Goal: Information Seeking & Learning: Find specific fact

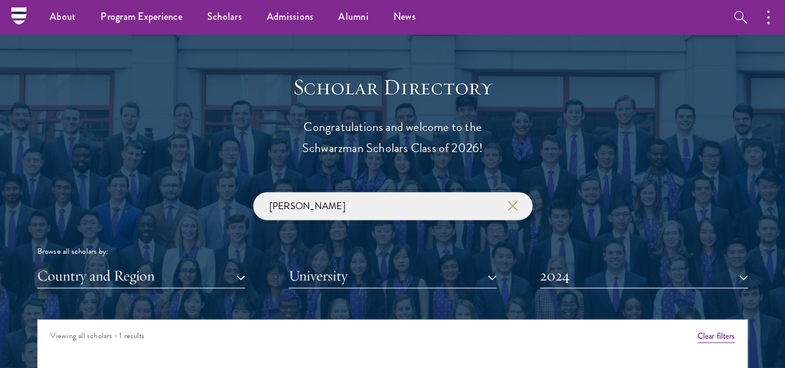
click at [126, 192] on div "[PERSON_NAME] Browse all scholars by: Country and Region All Countries and Regi…" at bounding box center [392, 240] width 711 height 96
paste input "[PERSON_NAME]"
click at [611, 263] on button "2024" at bounding box center [644, 275] width 208 height 25
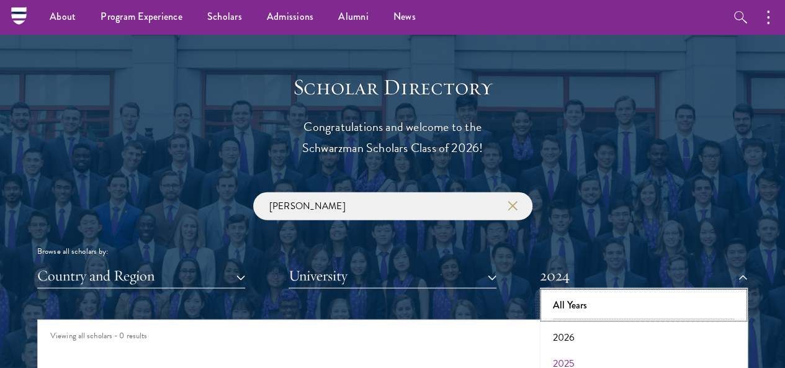
click at [588, 292] on button "All Years" at bounding box center [644, 305] width 200 height 26
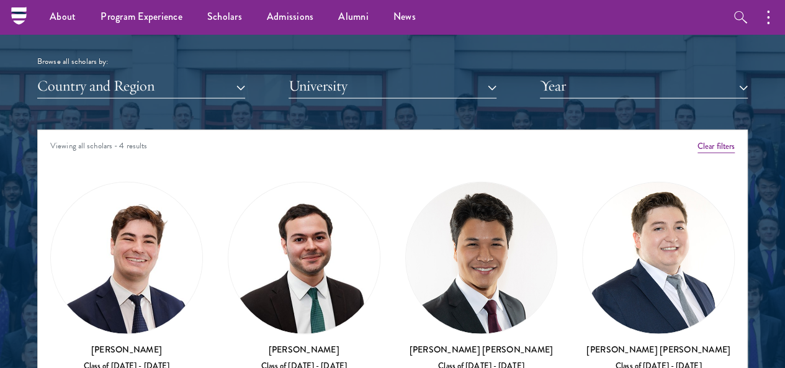
scroll to position [1423, 0]
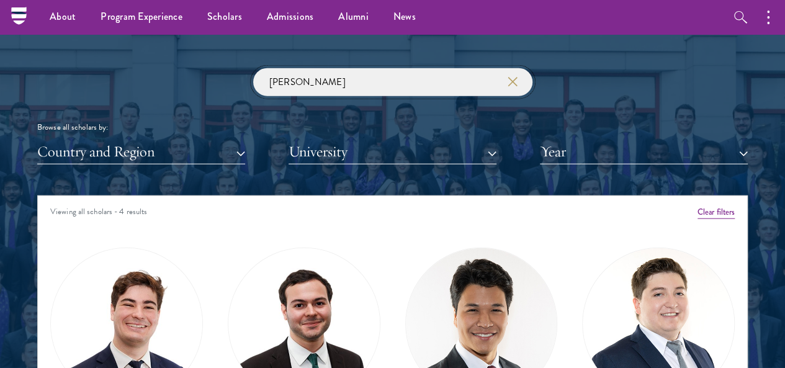
drag, startPoint x: 322, startPoint y: 63, endPoint x: 155, endPoint y: 73, distance: 167.3
click at [155, 73] on div "[PERSON_NAME] Browse all scholars by: Country and Region All Countries and Regi…" at bounding box center [392, 116] width 711 height 96
paste input "[PERSON_NAME]"
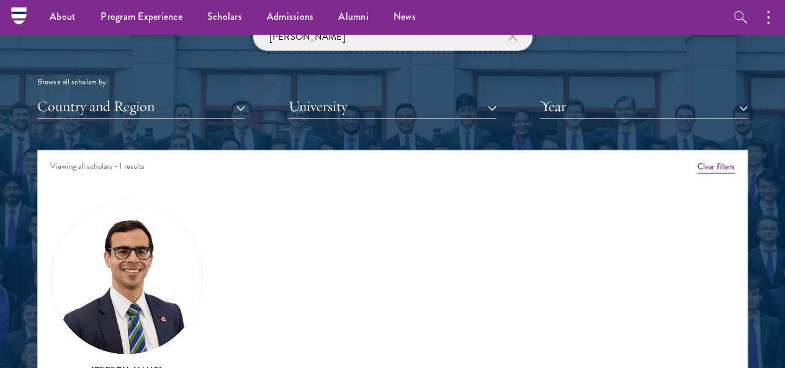
scroll to position [1548, 0]
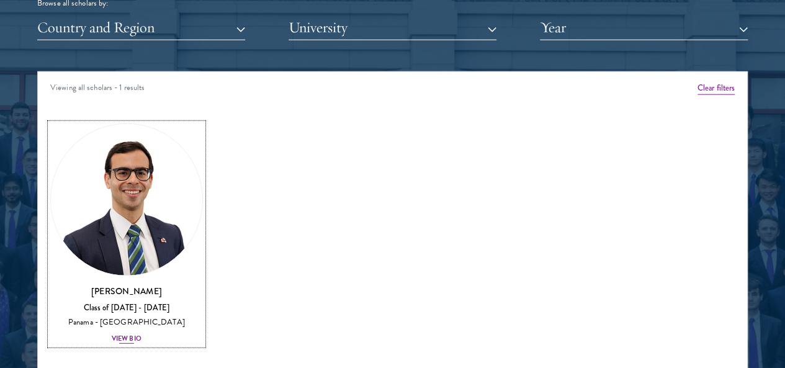
click at [161, 147] on img at bounding box center [126, 199] width 151 height 151
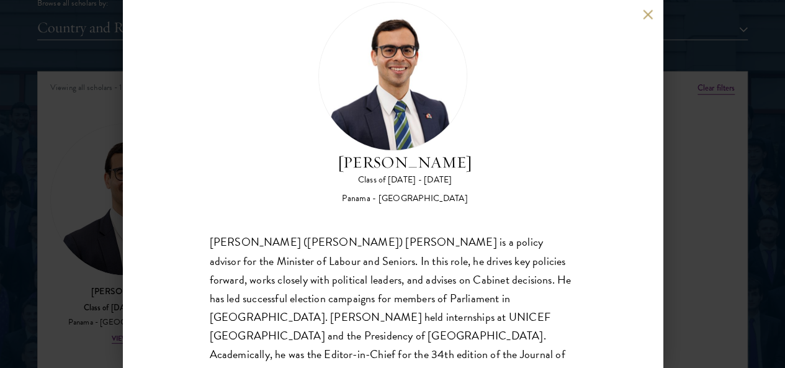
scroll to position [88, 0]
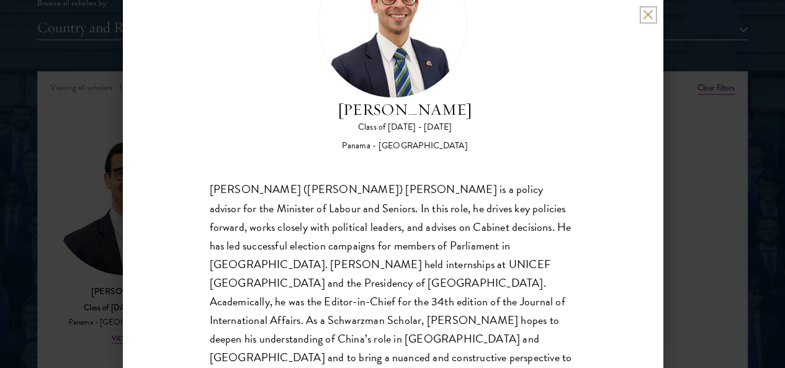
click at [647, 16] on button at bounding box center [648, 14] width 11 height 11
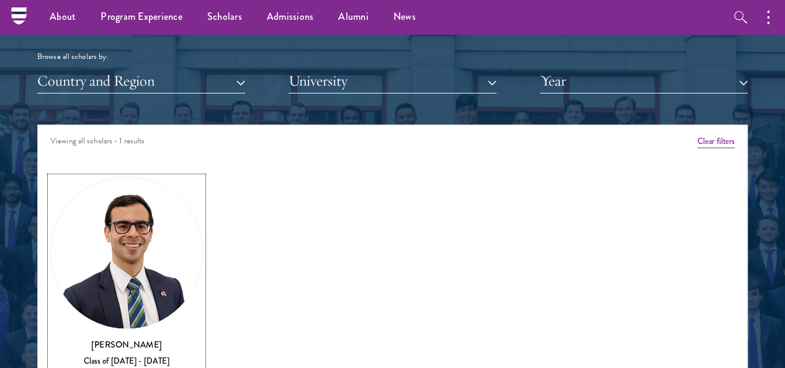
scroll to position [1423, 0]
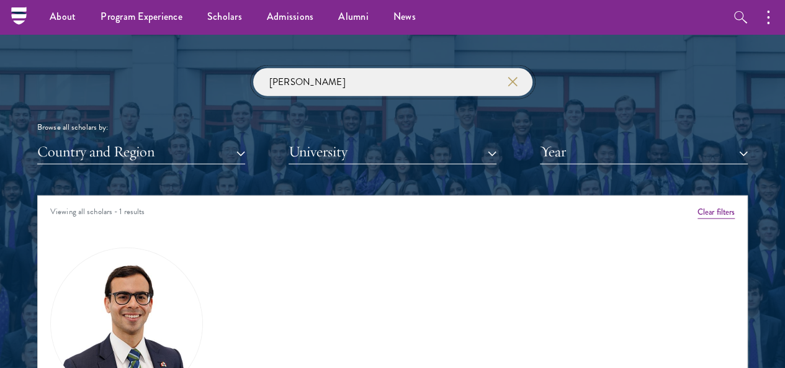
drag, startPoint x: 325, startPoint y: 61, endPoint x: 47, endPoint y: 39, distance: 279.0
click at [47, 39] on section "Scholar Directory Congratulations and welcome to the Schwarzman Scholars Class …" at bounding box center [392, 258] width 785 height 767
type input "】"
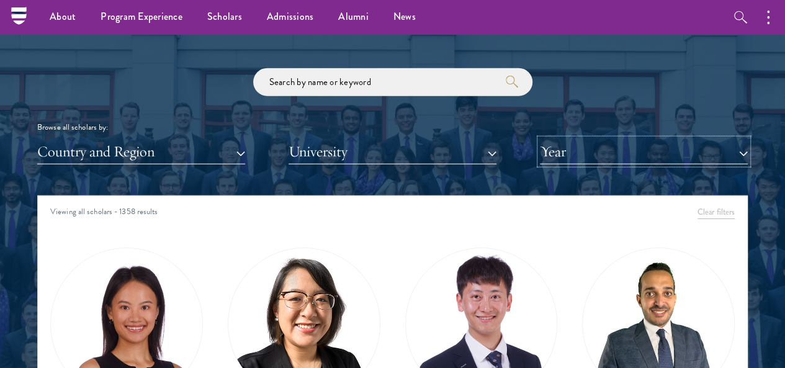
click at [561, 139] on button "Year" at bounding box center [644, 151] width 208 height 25
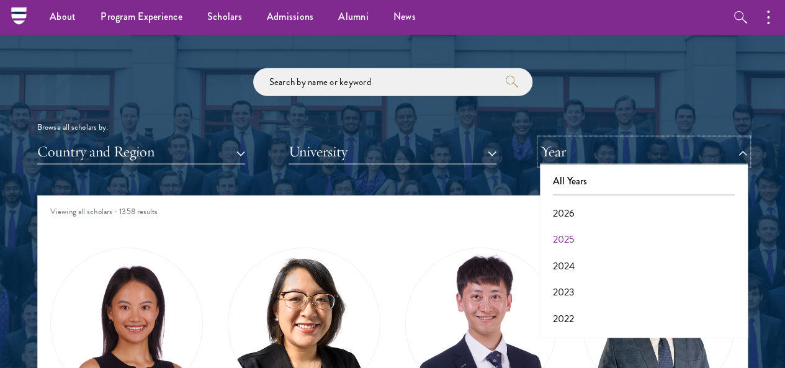
click at [541, 139] on button "Year" at bounding box center [644, 151] width 208 height 25
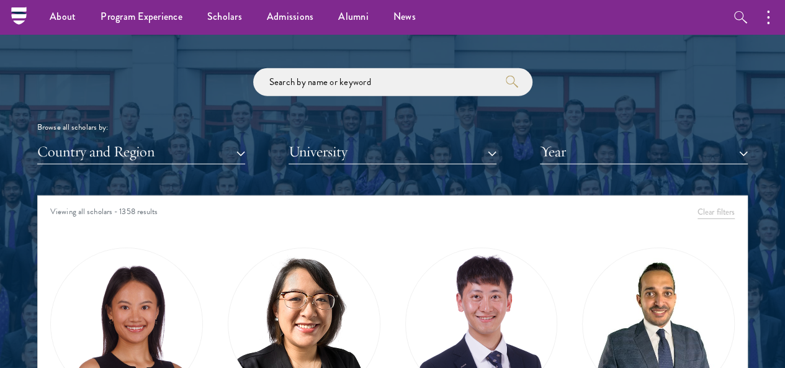
click at [576, 143] on div "Scholar Directory Congratulations and welcome to the Schwarzman Scholars Class …" at bounding box center [392, 259] width 711 height 618
click at [570, 139] on button "Year" at bounding box center [644, 151] width 208 height 25
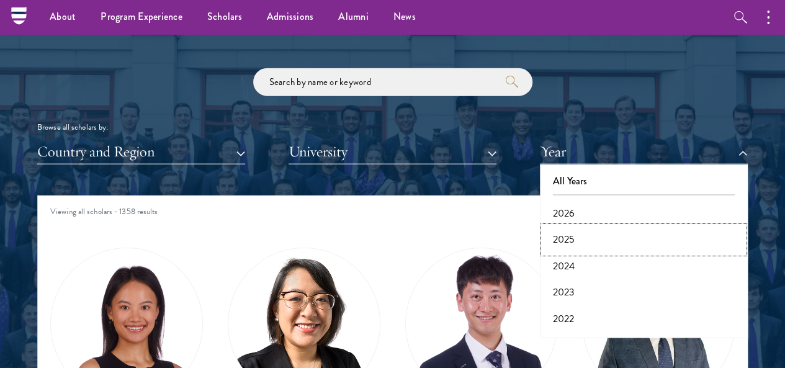
click at [566, 227] on button "2025" at bounding box center [644, 240] width 200 height 26
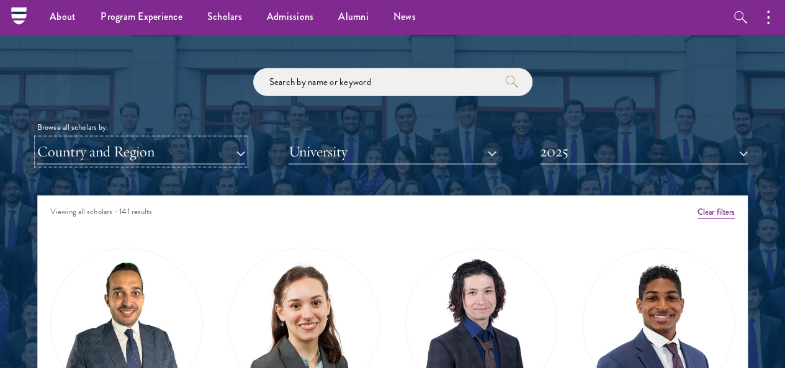
click at [197, 139] on button "Country and Region" at bounding box center [141, 151] width 208 height 25
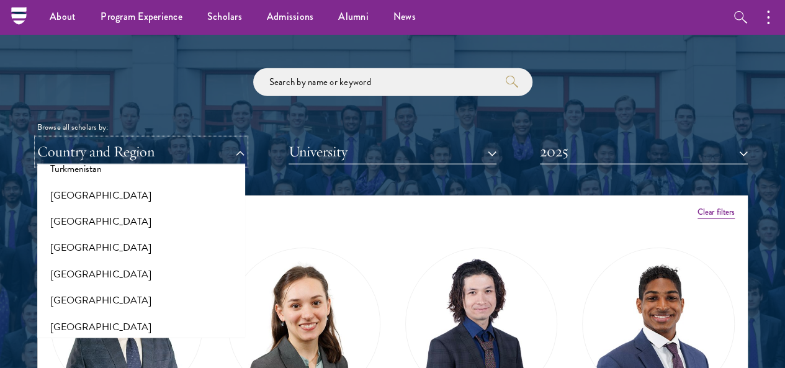
scroll to position [2545, 0]
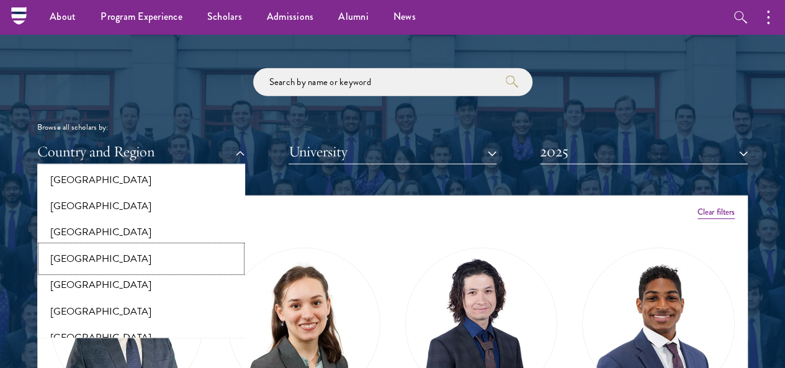
click at [176, 246] on button "[GEOGRAPHIC_DATA]" at bounding box center [141, 259] width 200 height 26
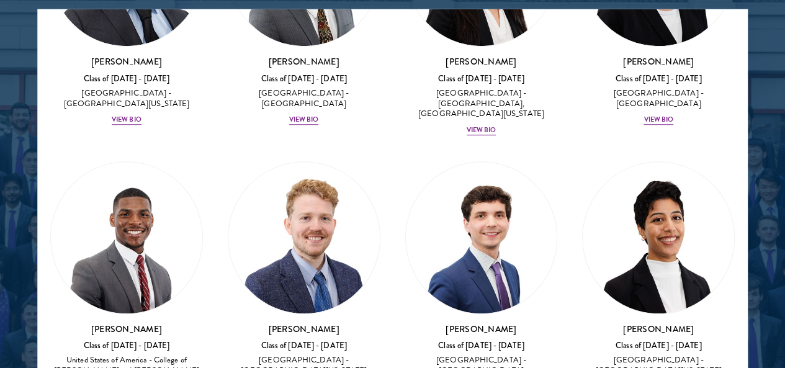
scroll to position [248, 0]
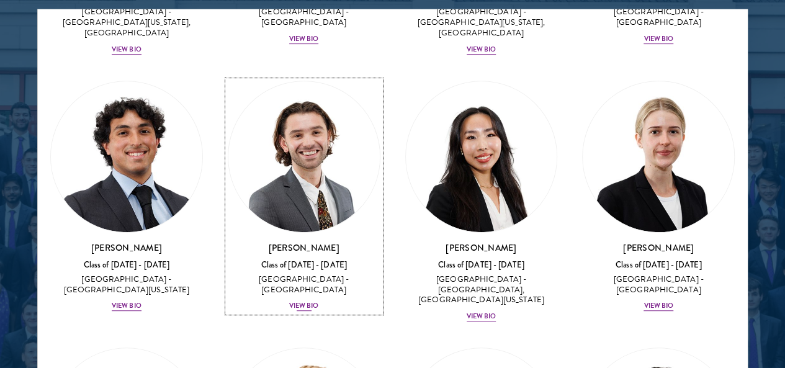
click at [228, 88] on img at bounding box center [303, 156] width 151 height 151
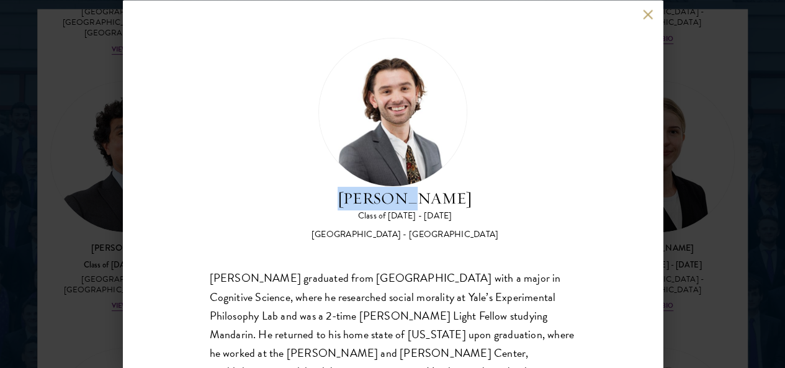
drag, startPoint x: 380, startPoint y: 92, endPoint x: 467, endPoint y: 89, distance: 87.6
click at [467, 89] on div "[PERSON_NAME] Class of [DATE] - [DATE] [GEOGRAPHIC_DATA] - [GEOGRAPHIC_DATA]" at bounding box center [393, 139] width 366 height 204
copy h2 "[PERSON_NAME]"
click at [649, 13] on button at bounding box center [648, 14] width 11 height 11
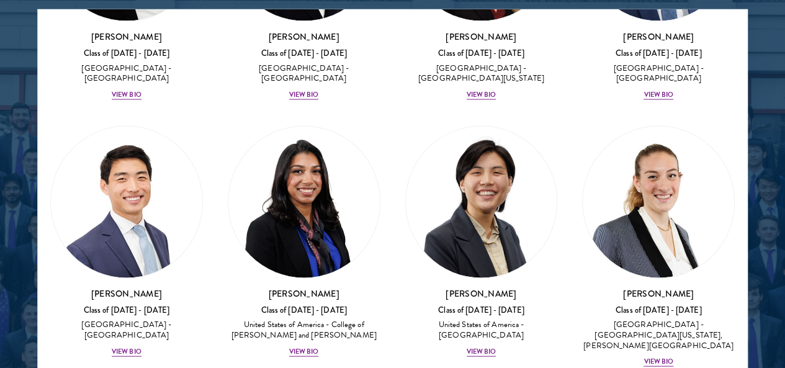
scroll to position [1241, 0]
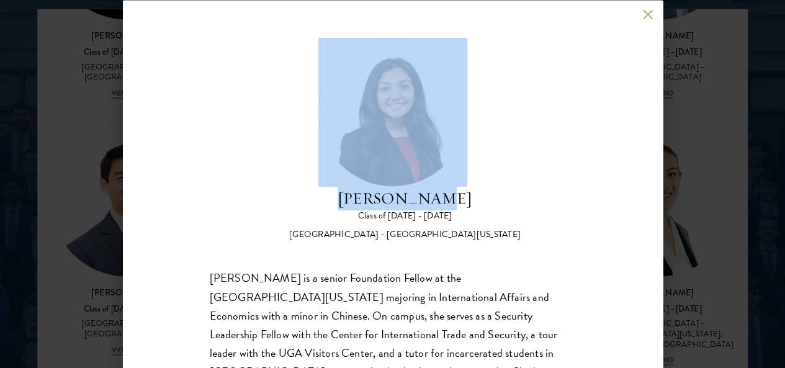
drag, startPoint x: 367, startPoint y: 86, endPoint x: 508, endPoint y: 86, distance: 140.3
click at [508, 86] on div "[PERSON_NAME] Class of [DATE] - [DATE] [GEOGRAPHIC_DATA] - [GEOGRAPHIC_DATA][US…" at bounding box center [393, 139] width 366 height 204
copy div "[PERSON_NAME]"
click at [649, 22] on div "[PERSON_NAME] Class of [DATE] - [DATE] [GEOGRAPHIC_DATA] - [GEOGRAPHIC_DATA][US…" at bounding box center [393, 184] width 540 height 368
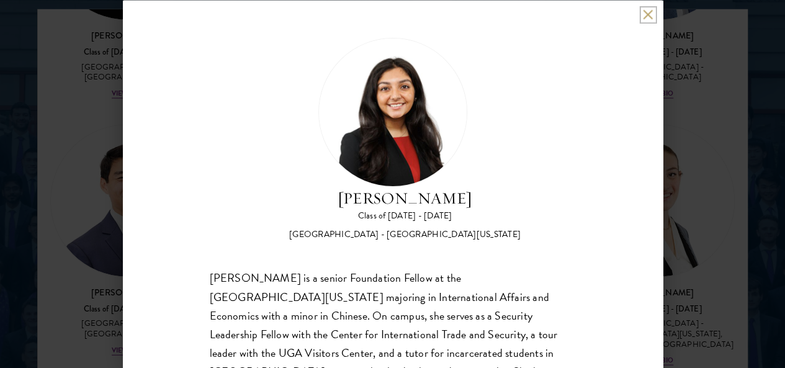
click at [647, 18] on button at bounding box center [648, 14] width 11 height 11
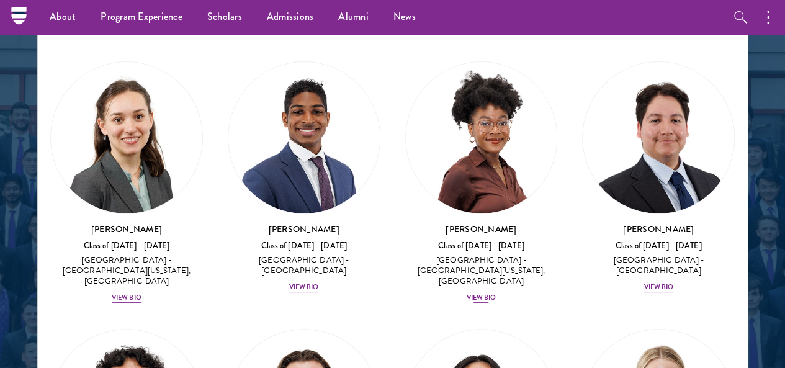
scroll to position [1237, 0]
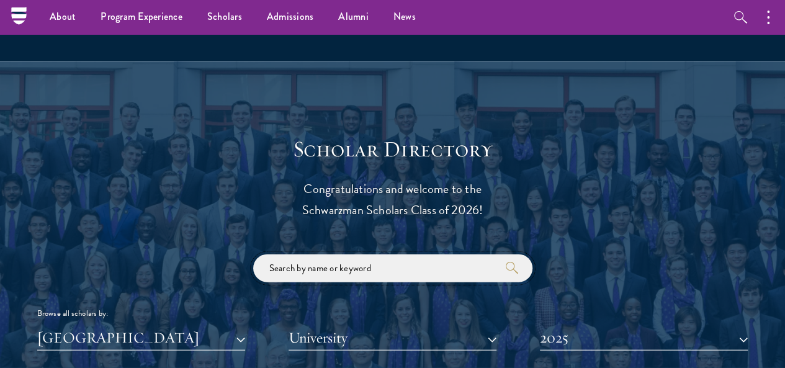
drag, startPoint x: 356, startPoint y: 257, endPoint x: 320, endPoint y: 255, distance: 36.7
click at [320, 255] on input "search" at bounding box center [392, 269] width 279 height 28
paste input "[PERSON_NAME]"
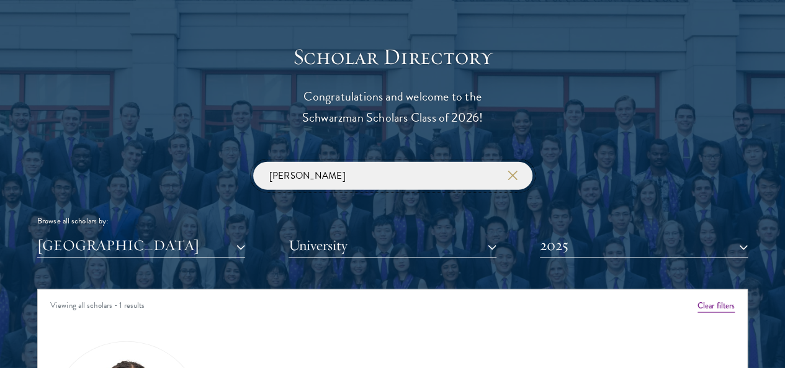
scroll to position [1485, 0]
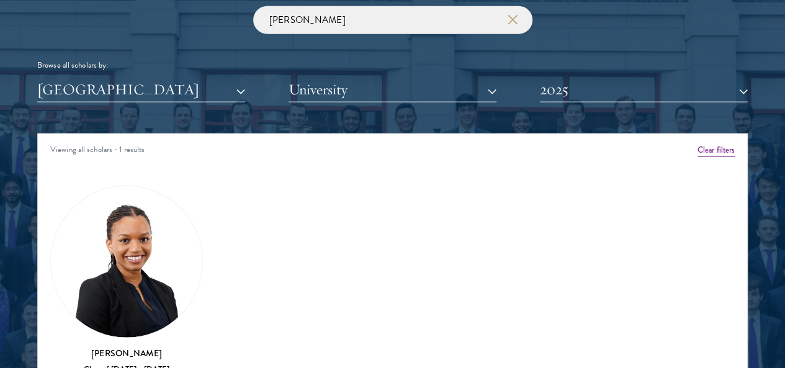
click at [99, 224] on div "[PERSON_NAME] Class of [DATE] - [DATE] [GEOGRAPHIC_DATA] - [GEOGRAPHIC_DATA] Vi…" at bounding box center [127, 301] width 178 height 257
click at [153, 219] on img at bounding box center [126, 261] width 151 height 151
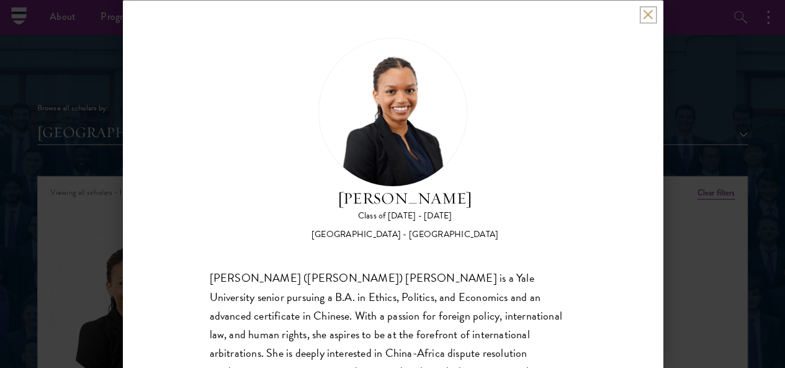
scroll to position [1423, 0]
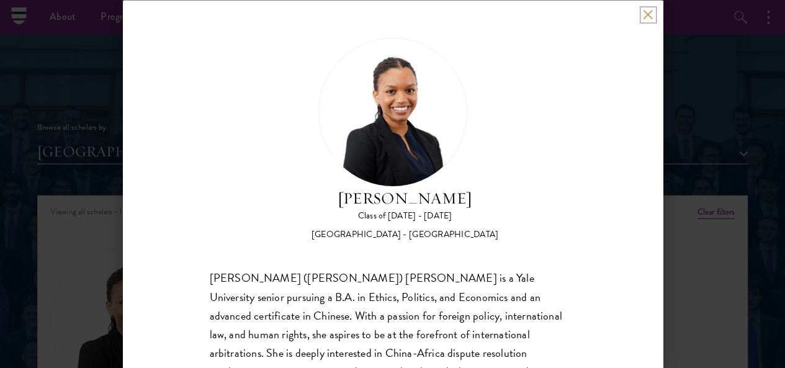
click at [644, 11] on button at bounding box center [648, 14] width 11 height 11
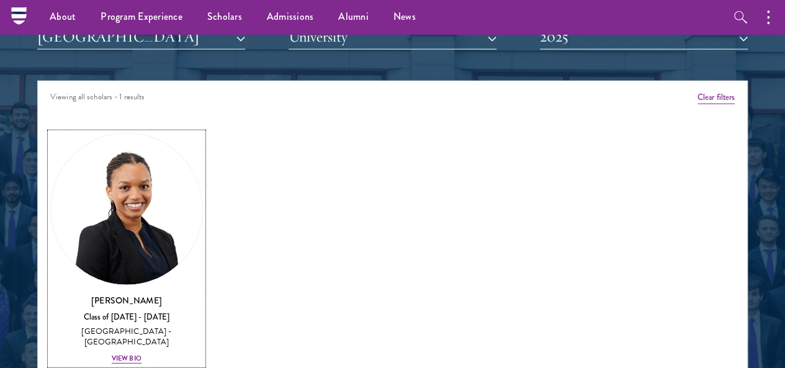
scroll to position [1352, 0]
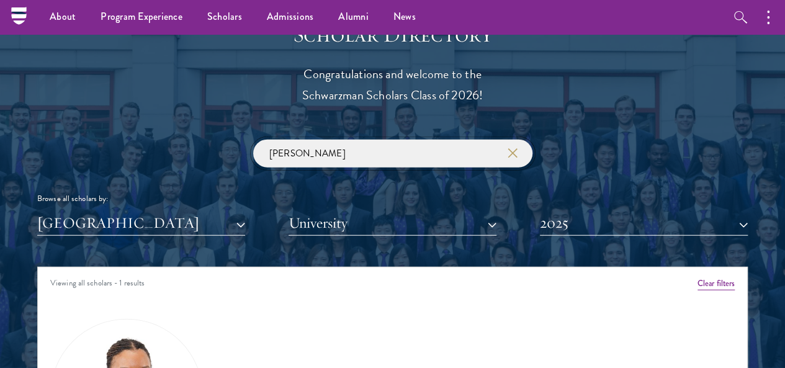
drag, startPoint x: 367, startPoint y: 134, endPoint x: 178, endPoint y: 133, distance: 190.0
click at [178, 140] on div "[PERSON_NAME] Browse all scholars by: [GEOGRAPHIC_DATA] All Countries and Regio…" at bounding box center [392, 188] width 711 height 96
paste input "Nitya"
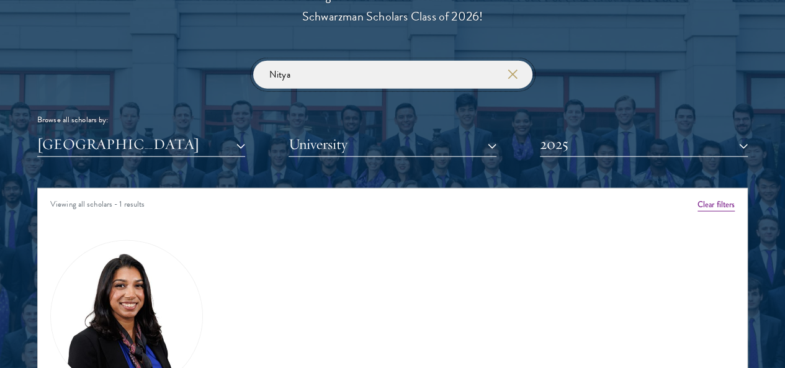
scroll to position [1476, 0]
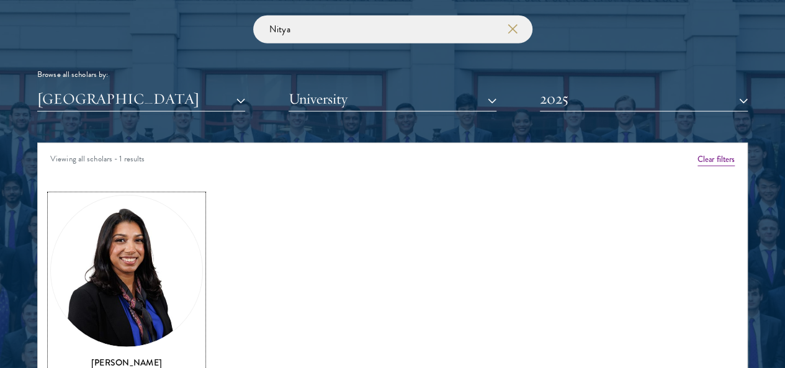
click at [154, 214] on img at bounding box center [126, 271] width 151 height 151
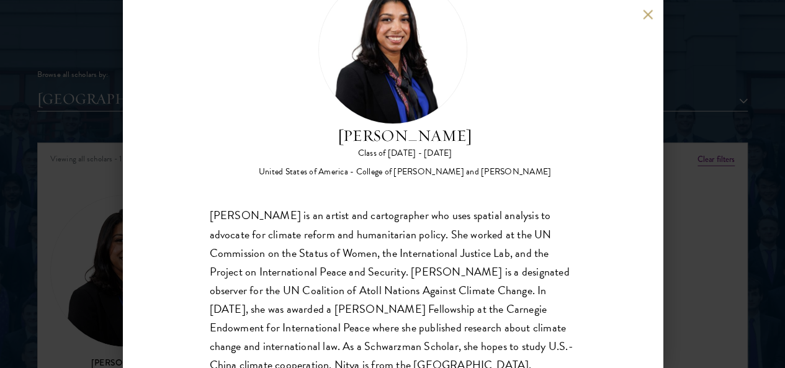
scroll to position [68, 0]
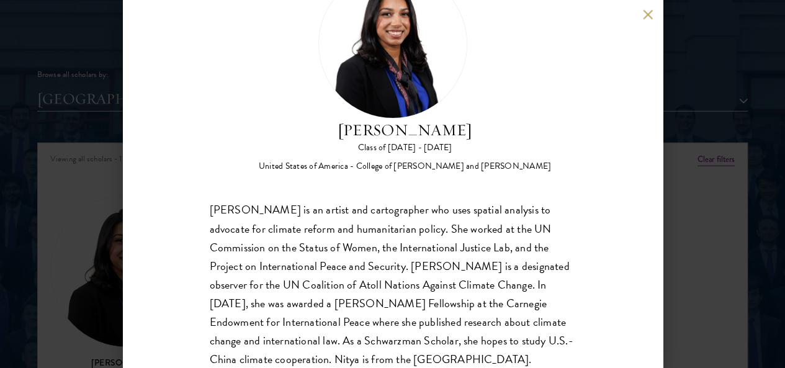
click at [650, 14] on button at bounding box center [648, 14] width 11 height 11
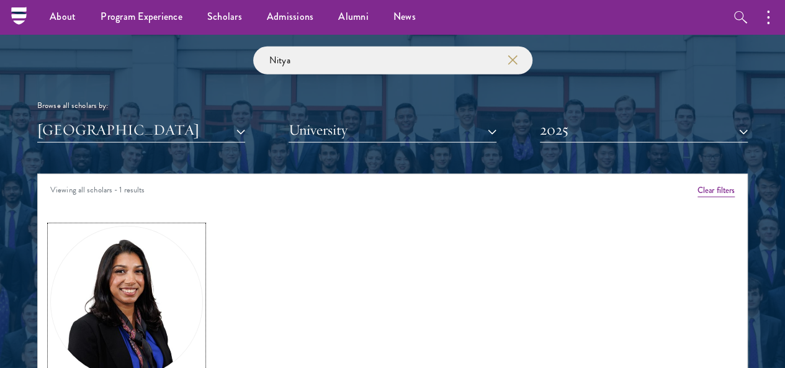
scroll to position [1352, 0]
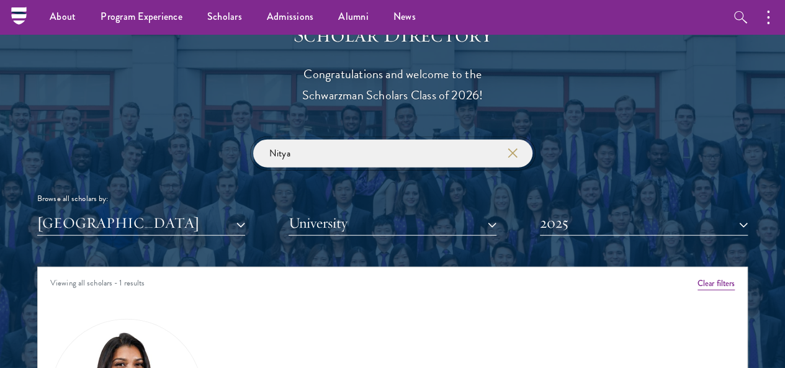
drag, startPoint x: 326, startPoint y: 121, endPoint x: 246, endPoint y: 133, distance: 81.0
click at [246, 140] on div "Nitya Browse all scholars by: [GEOGRAPHIC_DATA] All Countries and Regions [GEOG…" at bounding box center [392, 188] width 711 height 96
paste input "[PERSON_NAME]"
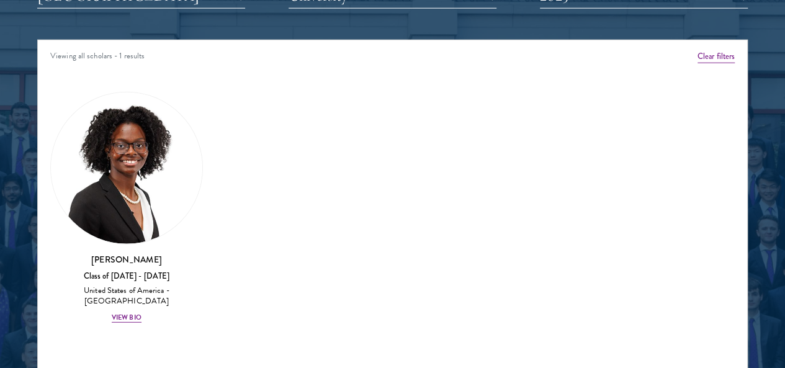
scroll to position [1600, 0]
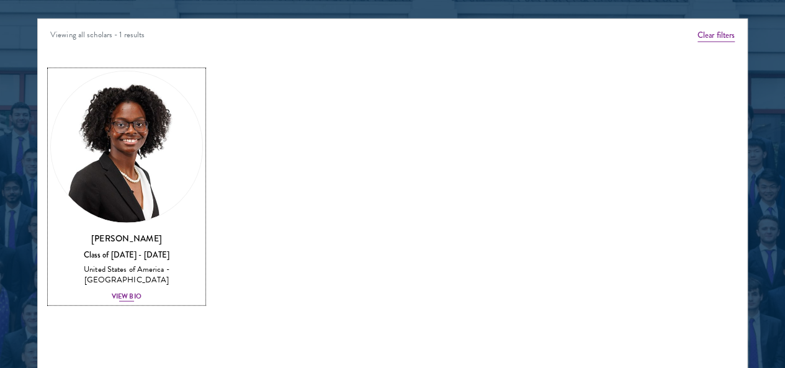
click at [124, 96] on img at bounding box center [126, 146] width 151 height 151
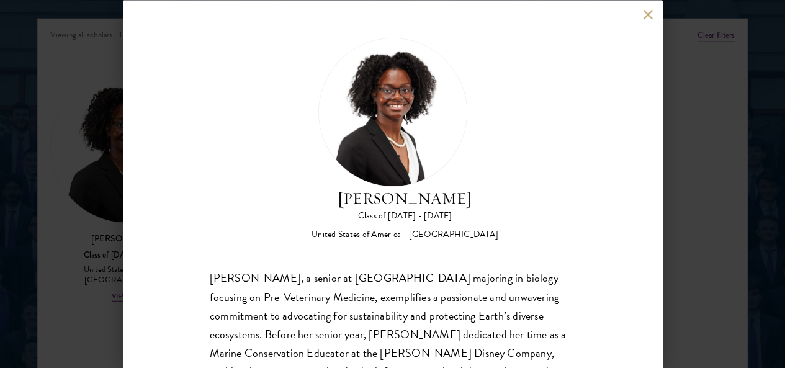
drag, startPoint x: 372, startPoint y: 99, endPoint x: 622, endPoint y: 101, distance: 249.5
click at [622, 101] on div "[PERSON_NAME] Class of [DATE] - [DATE] [GEOGRAPHIC_DATA] - [GEOGRAPHIC_DATA] [P…" at bounding box center [393, 184] width 540 height 368
copy h2 "[PERSON_NAME]"
click at [646, 14] on button at bounding box center [648, 14] width 11 height 11
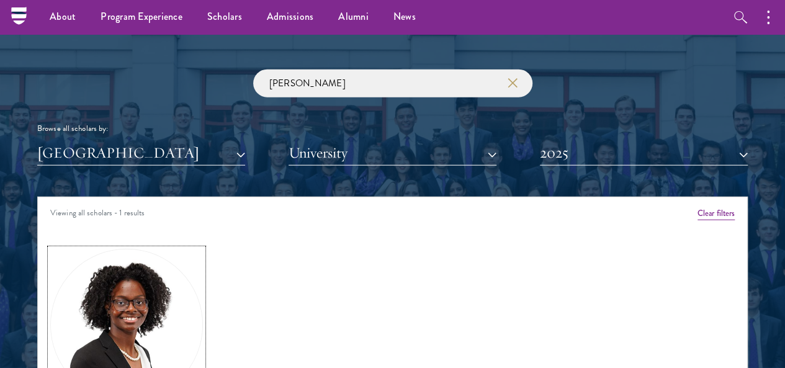
scroll to position [1414, 0]
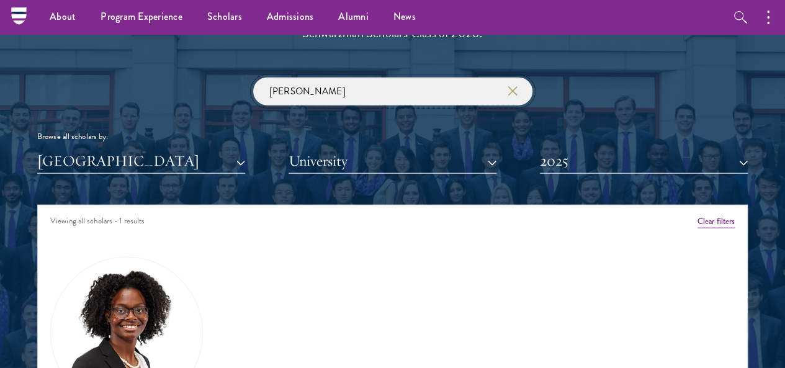
drag, startPoint x: 202, startPoint y: 75, endPoint x: 122, endPoint y: 79, distance: 80.8
click at [122, 79] on div "[PERSON_NAME] Browse all scholars by: [GEOGRAPHIC_DATA] All Countries and Regio…" at bounding box center [392, 126] width 711 height 96
paste input "[PERSON_NAME]"
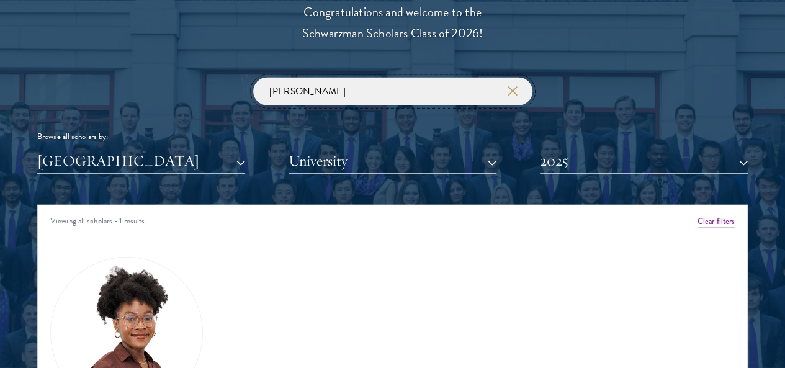
scroll to position [1600, 0]
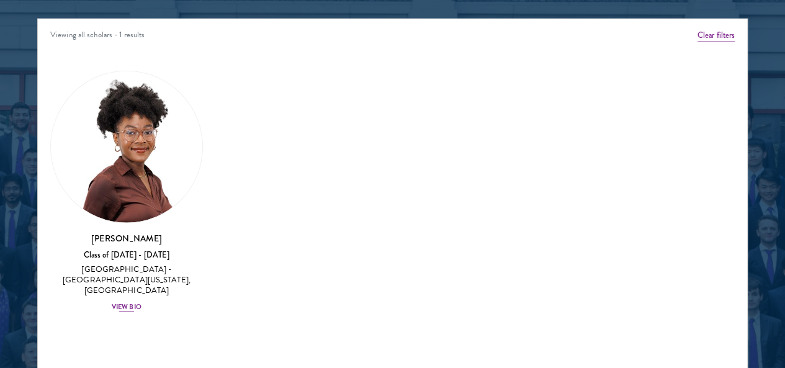
type input "[PERSON_NAME]"
click at [139, 114] on img at bounding box center [126, 146] width 151 height 151
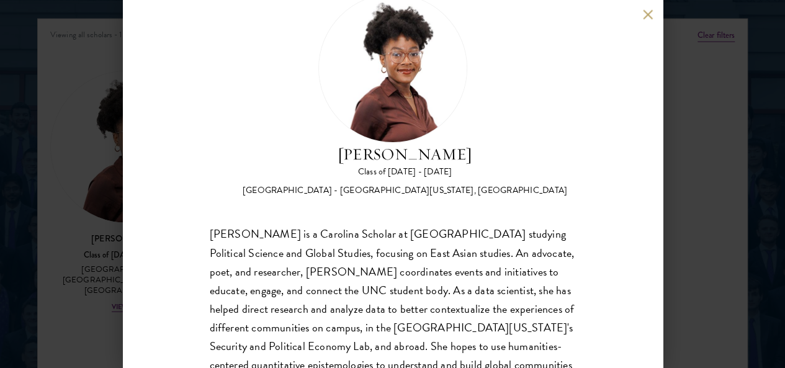
scroll to position [88, 0]
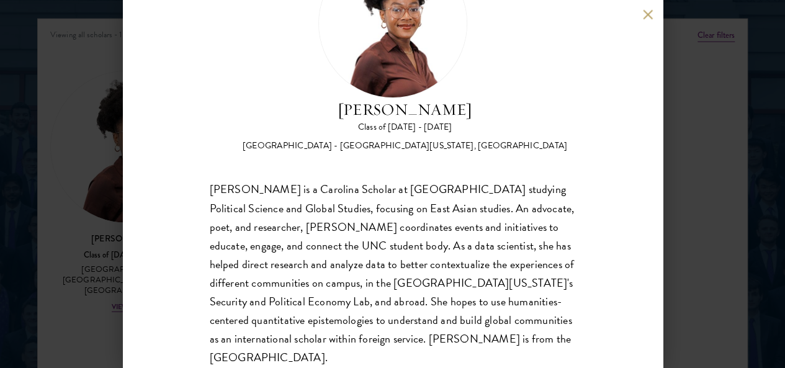
click at [431, 273] on div "[PERSON_NAME] is a Carolina Scholar at [GEOGRAPHIC_DATA] studying Political Sci…" at bounding box center [393, 274] width 366 height 186
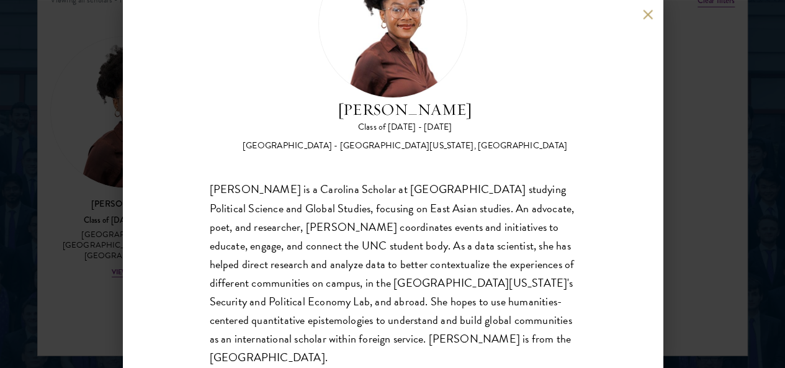
scroll to position [1662, 0]
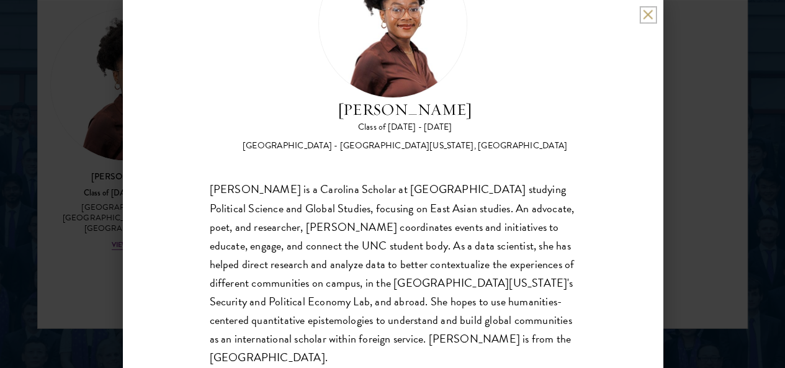
click at [647, 16] on button at bounding box center [648, 14] width 11 height 11
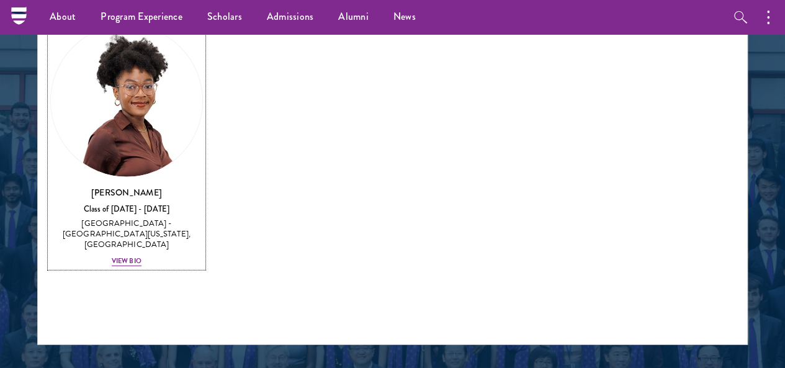
scroll to position [1398, 0]
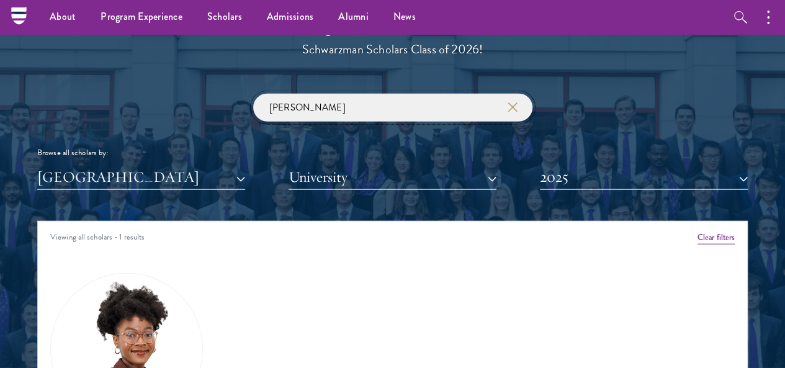
drag, startPoint x: 313, startPoint y: 95, endPoint x: 189, endPoint y: 96, distance: 124.2
click at [189, 96] on div "[PERSON_NAME] Browse all scholars by: [GEOGRAPHIC_DATA] All Countries and Regio…" at bounding box center [392, 142] width 711 height 96
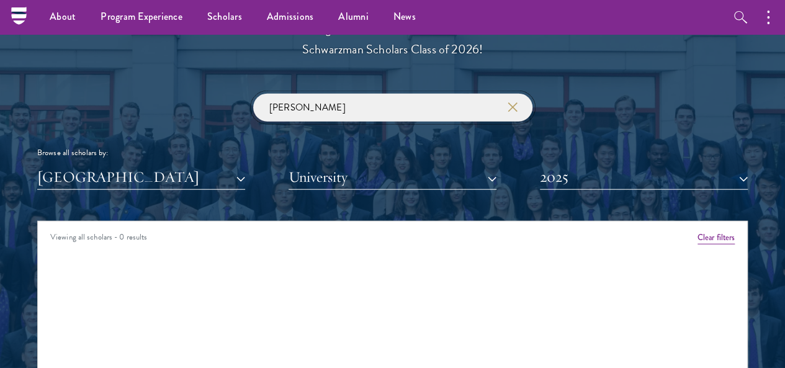
type input "[PERSON_NAME]"
click at [560, 164] on button "2025" at bounding box center [644, 176] width 208 height 25
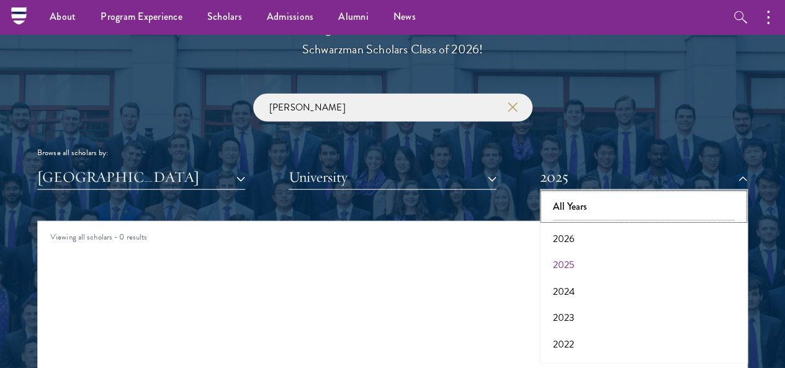
click at [560, 194] on button "All Years" at bounding box center [644, 207] width 200 height 26
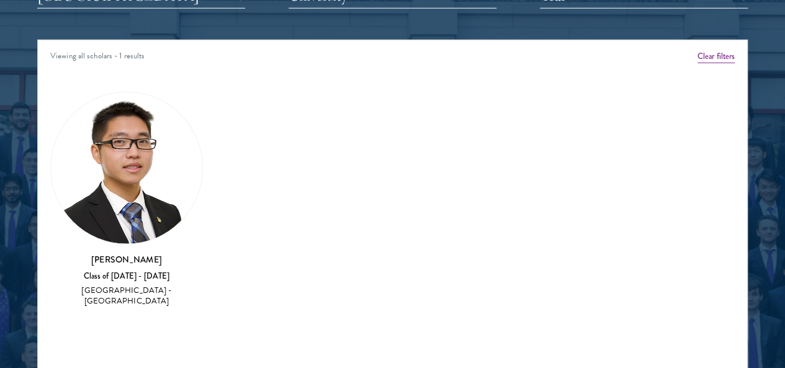
scroll to position [1584, 0]
